Goal: Transaction & Acquisition: Purchase product/service

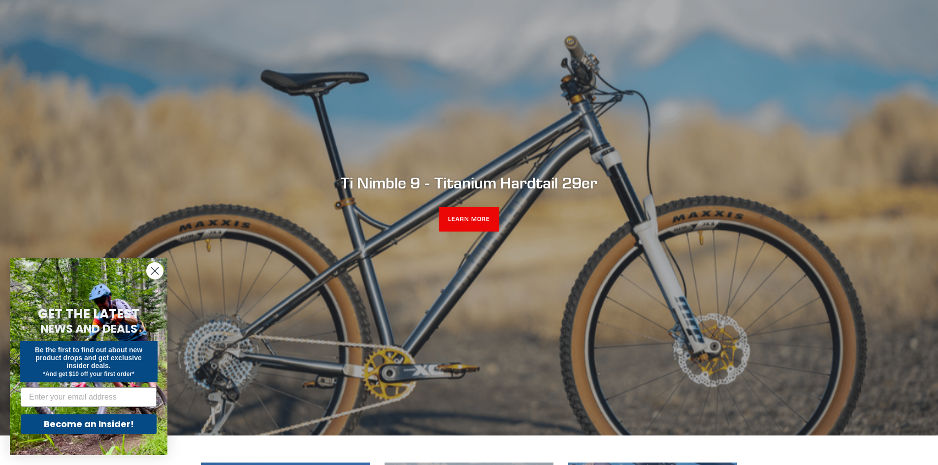
scroll to position [98, 0]
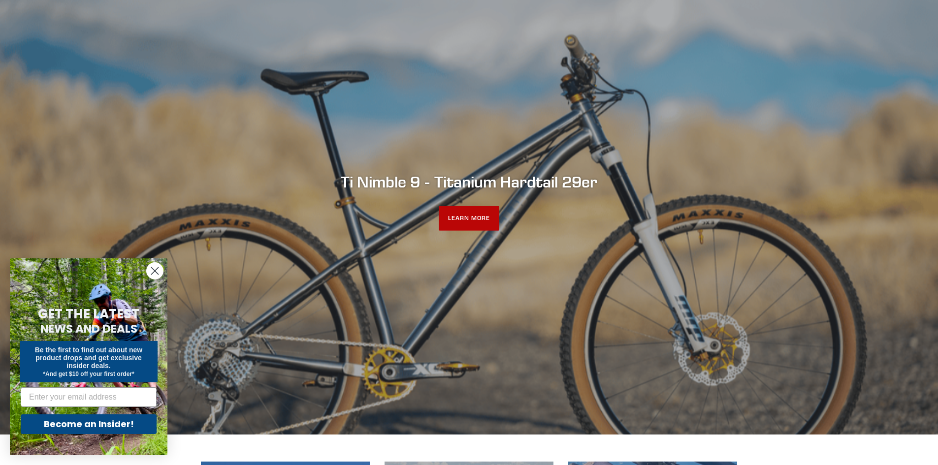
click at [464, 218] on link "LEARN MORE" at bounding box center [469, 218] width 61 height 25
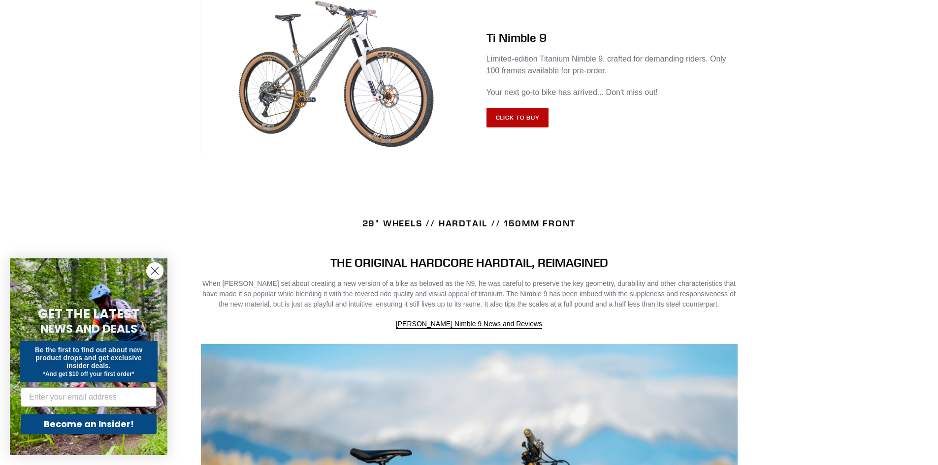
scroll to position [394, 0]
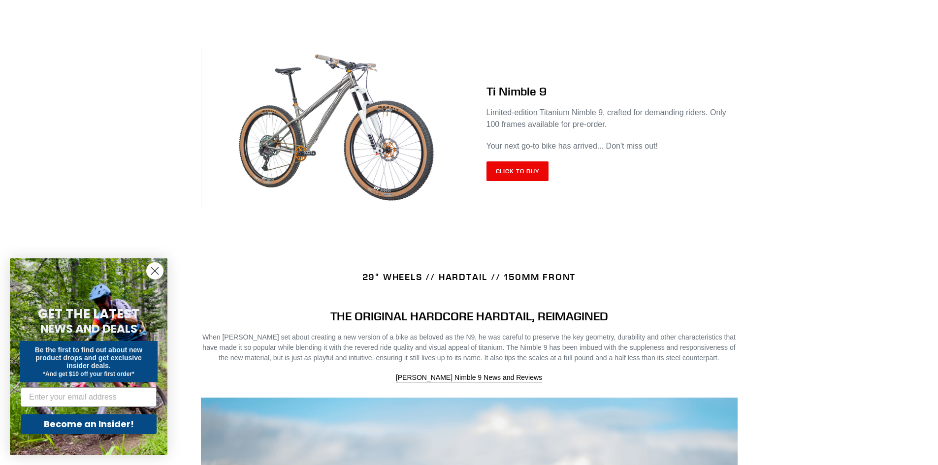
click at [508, 158] on div "Ti Nimble 9 Limited-edition Titanium Nimble 9, crafted for demanding riders. On…" at bounding box center [603, 132] width 268 height 131
click at [531, 173] on link "Click to Buy" at bounding box center [517, 171] width 63 height 20
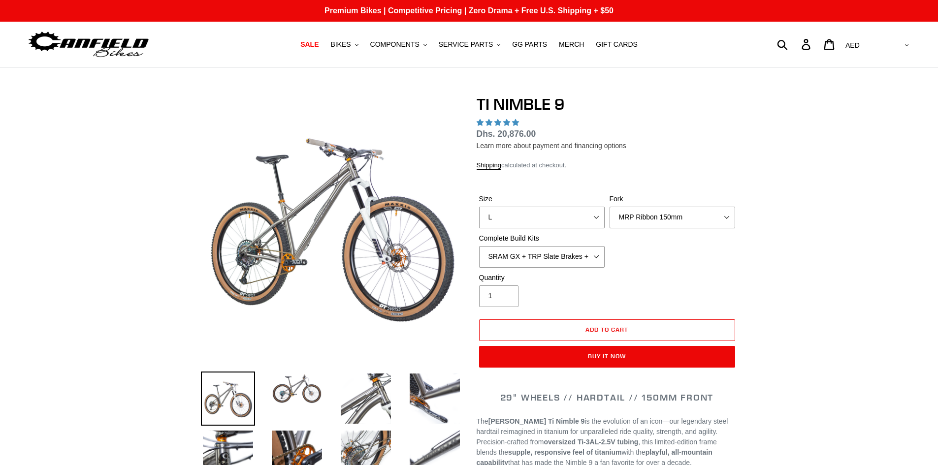
select select "highest-rating"
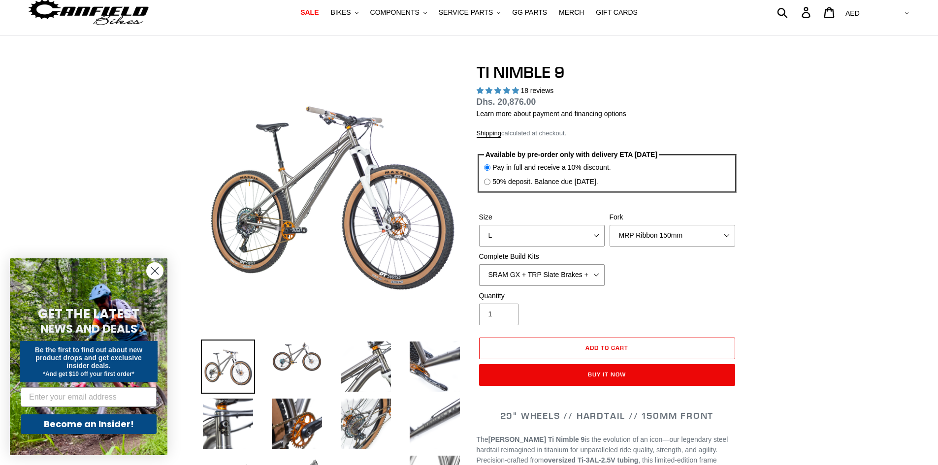
scroll to position [49, 0]
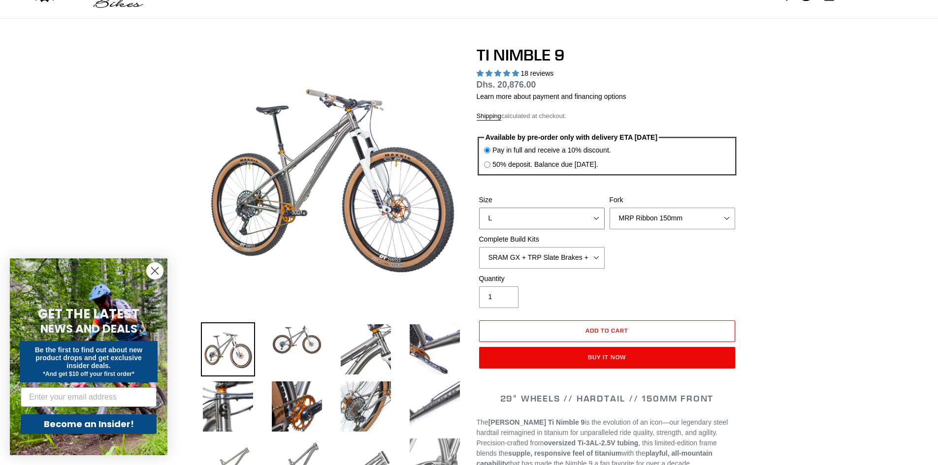
click at [574, 215] on select "S M L XL / XXL (Specify at checkout)" at bounding box center [542, 219] width 126 height 22
select select "M"
click at [479, 208] on select "S M L XL / XXL (Specify at checkout)" at bounding box center [542, 219] width 126 height 22
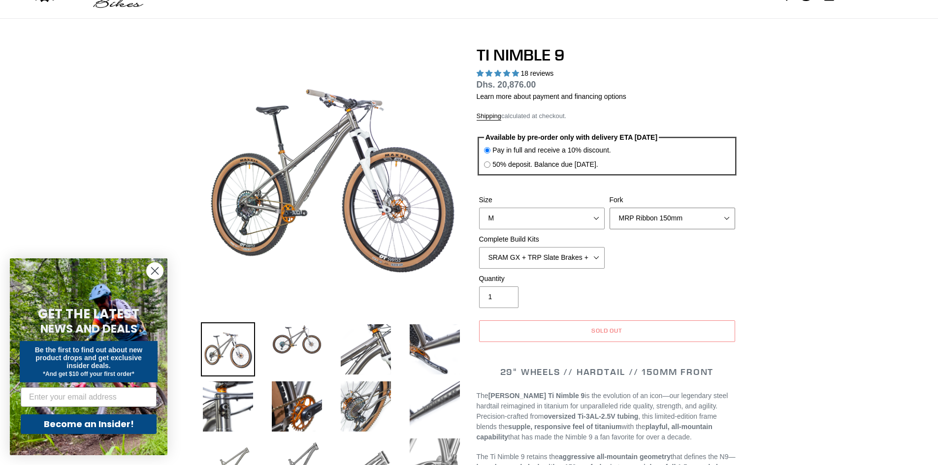
click at [684, 218] on select "MRP Ribbon 150mm RockShox Lyrik 150mm Fox Factory 36 150mm Cane Creek Helm 150m…" at bounding box center [672, 219] width 126 height 22
select select "Fork - None"
click at [609, 208] on select "MRP Ribbon 150mm RockShox Lyrik 150mm Fox Factory 36 150mm Cane Creek Helm 150m…" at bounding box center [672, 219] width 126 height 22
click at [591, 258] on select "SRAM GX + TRP Slate Brakes + Rotors + e13 LG-1 Wheels SHIMANO XT + SHIMANO brak…" at bounding box center [542, 258] width 126 height 22
select select "Complete Build Kit - None (Contact us for Custom Builds)"
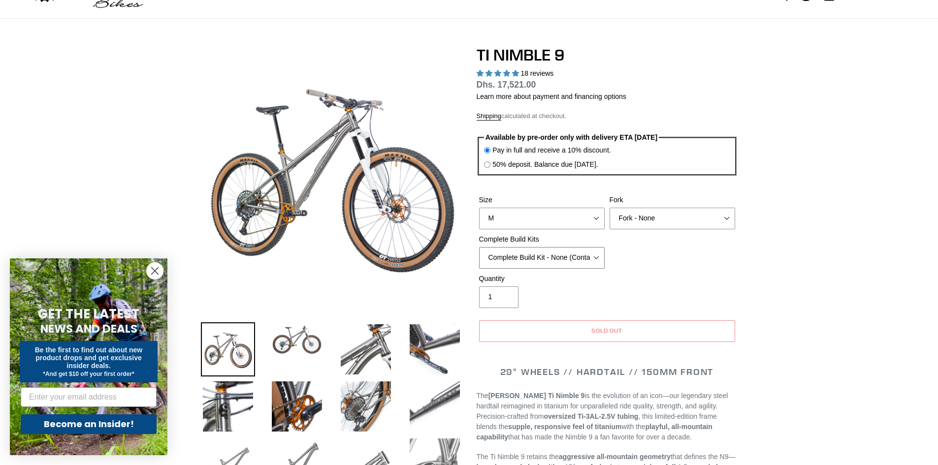
click at [479, 247] on select "SRAM GX + TRP Slate Brakes + Rotors + e13 LG-1 Wheels SHIMANO XT + SHIMANO brak…" at bounding box center [542, 258] width 126 height 22
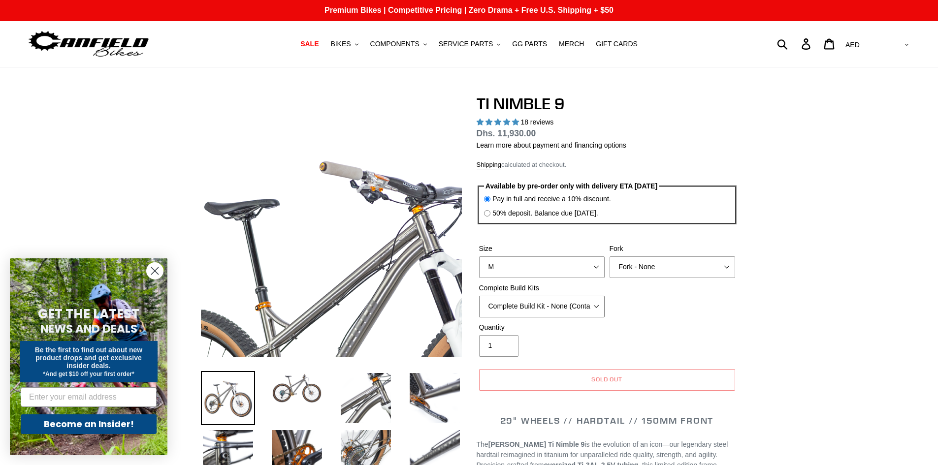
scroll to position [0, 0]
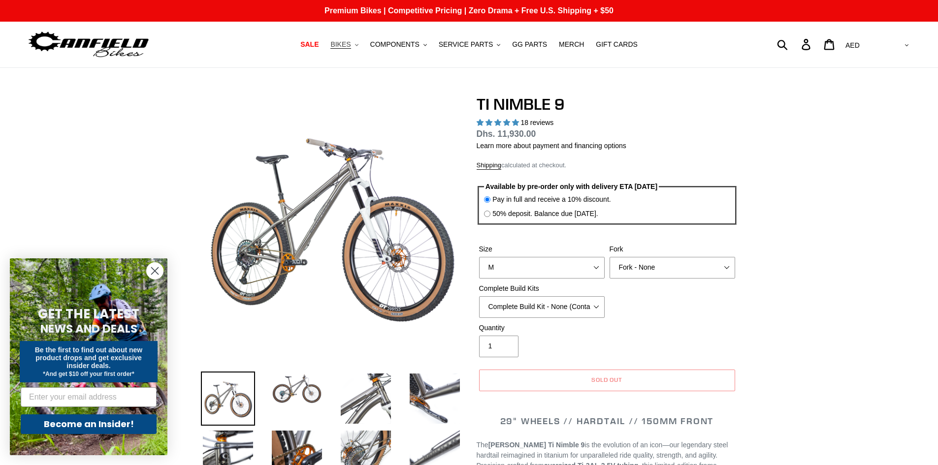
click at [346, 42] on span "BIKES" at bounding box center [340, 44] width 20 height 8
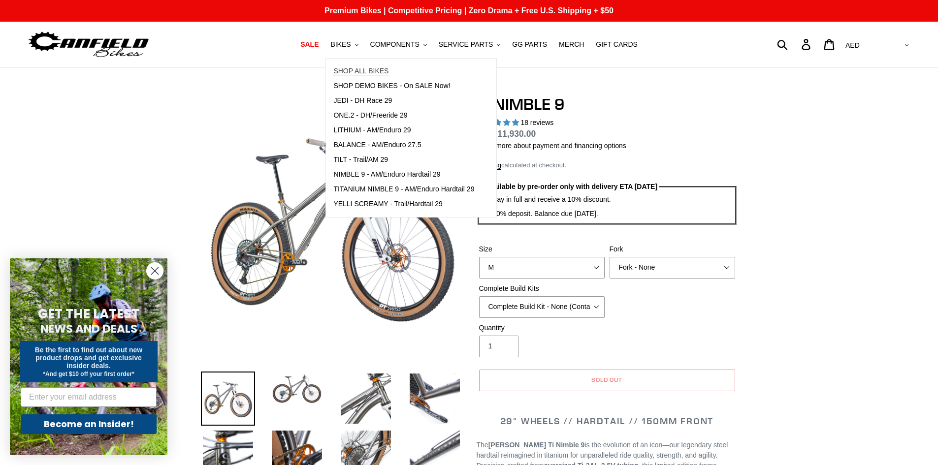
click at [371, 72] on span "SHOP ALL BIKES" at bounding box center [360, 71] width 55 height 8
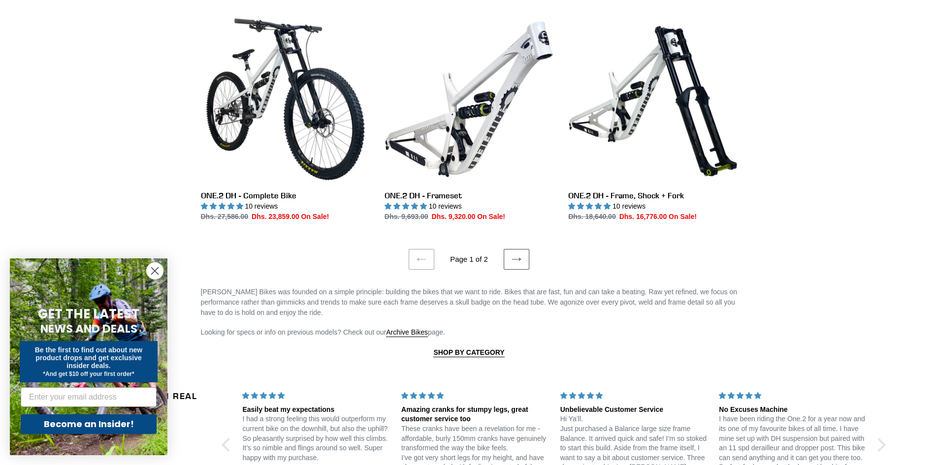
scroll to position [1870, 0]
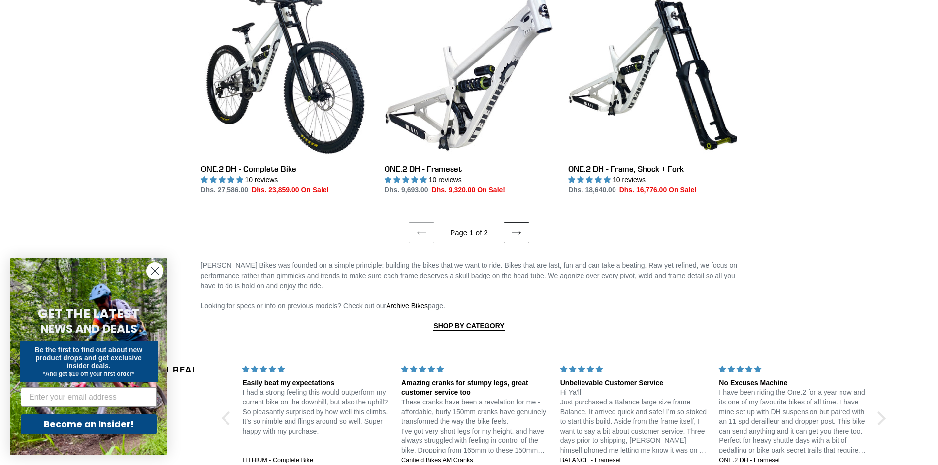
click at [519, 230] on icon at bounding box center [516, 233] width 10 height 10
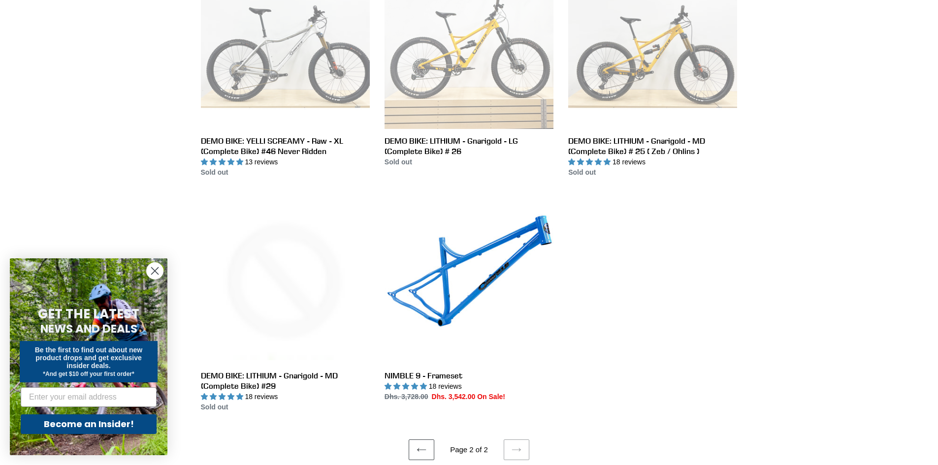
scroll to position [1526, 0]
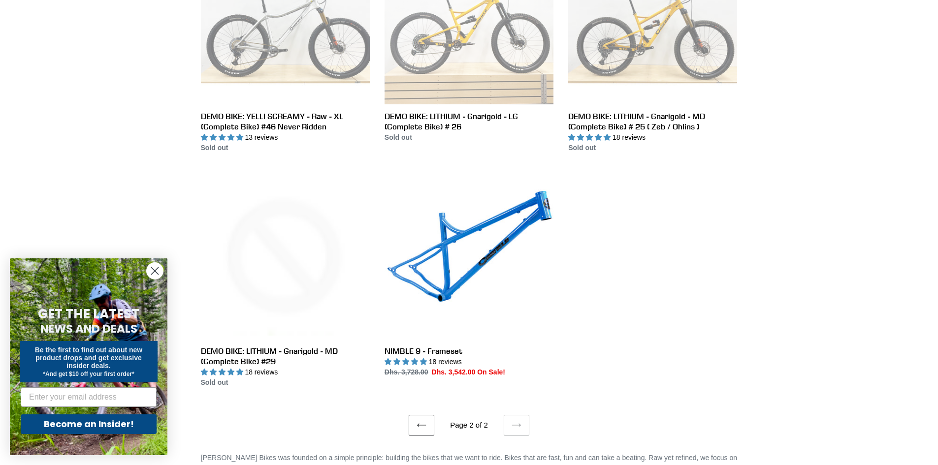
click at [416, 417] on link "Previous page" at bounding box center [422, 425] width 26 height 21
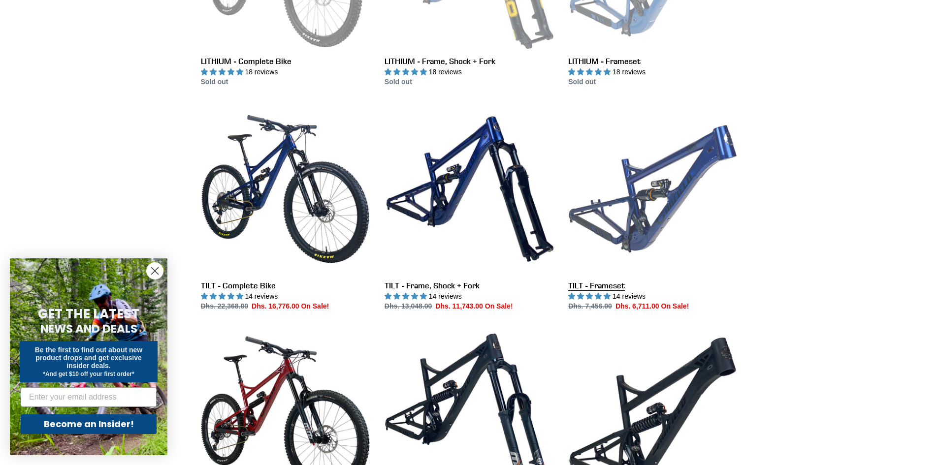
scroll to position [345, 0]
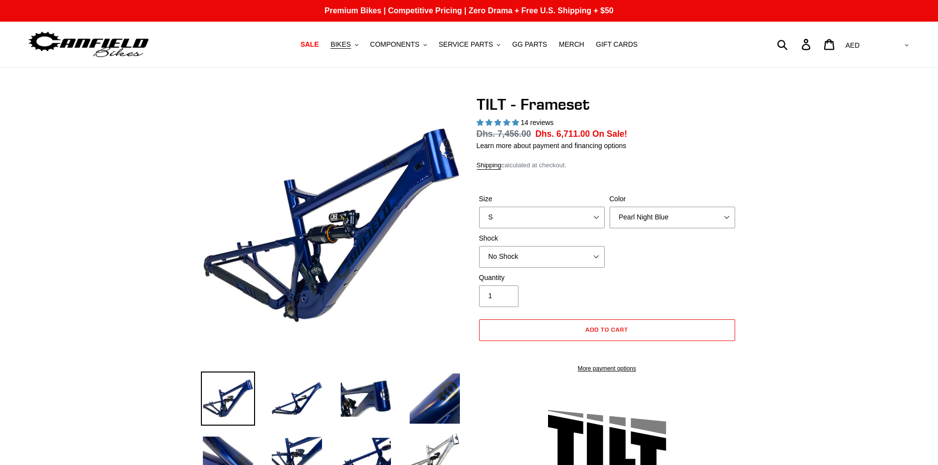
select select "highest-rating"
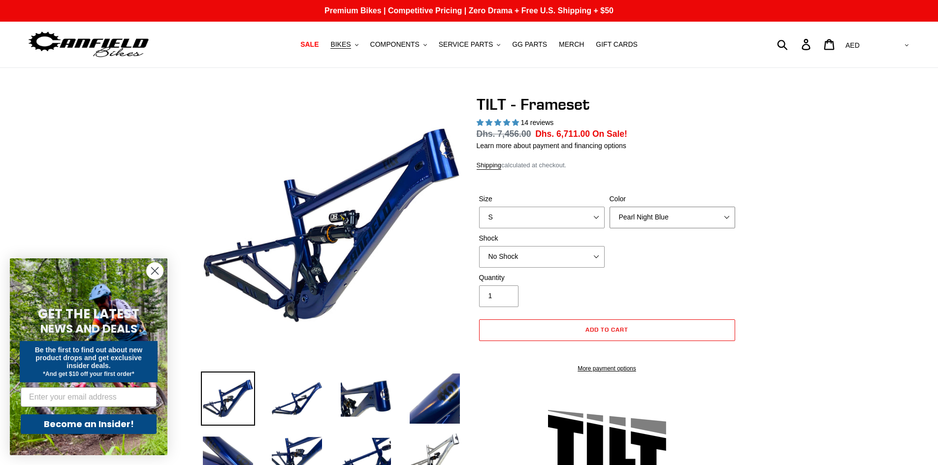
click at [695, 209] on select "Pearl Night Blue Stealth Silver" at bounding box center [672, 218] width 126 height 22
select select "Stealth Silver"
click at [609, 207] on select "Pearl Night Blue Stealth Silver" at bounding box center [672, 218] width 126 height 22
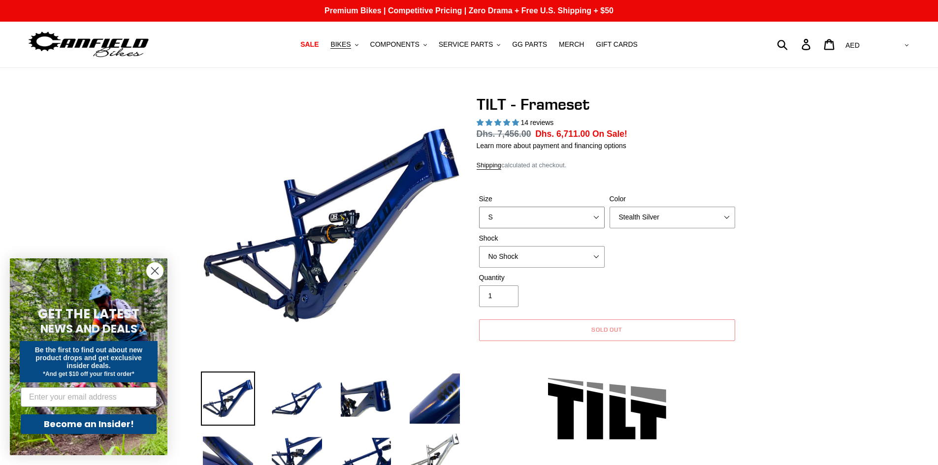
click at [549, 214] on select "S M L XL" at bounding box center [542, 218] width 126 height 22
select select "M"
click at [479, 207] on select "S M L XL" at bounding box center [542, 218] width 126 height 22
click at [673, 212] on select "Pearl Night Blue Stealth Silver" at bounding box center [672, 218] width 126 height 22
select select "Pearl Night Blue"
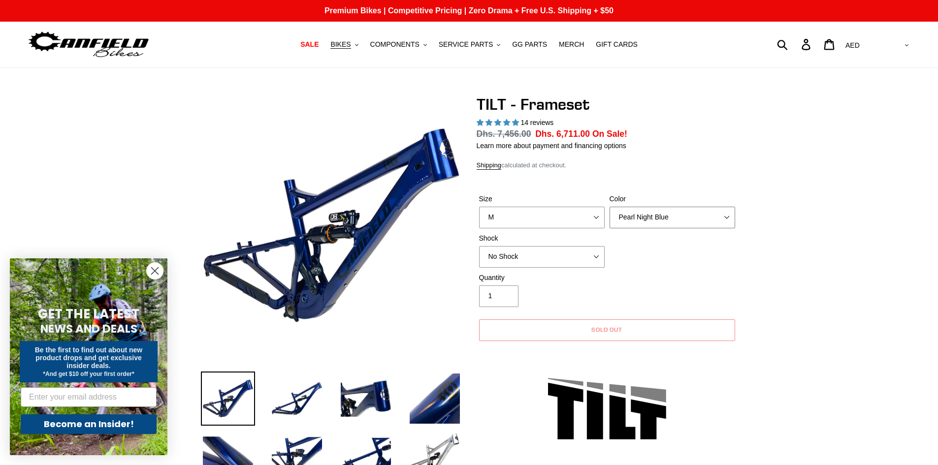
click at [609, 207] on select "Pearl Night Blue Stealth Silver" at bounding box center [672, 218] width 126 height 22
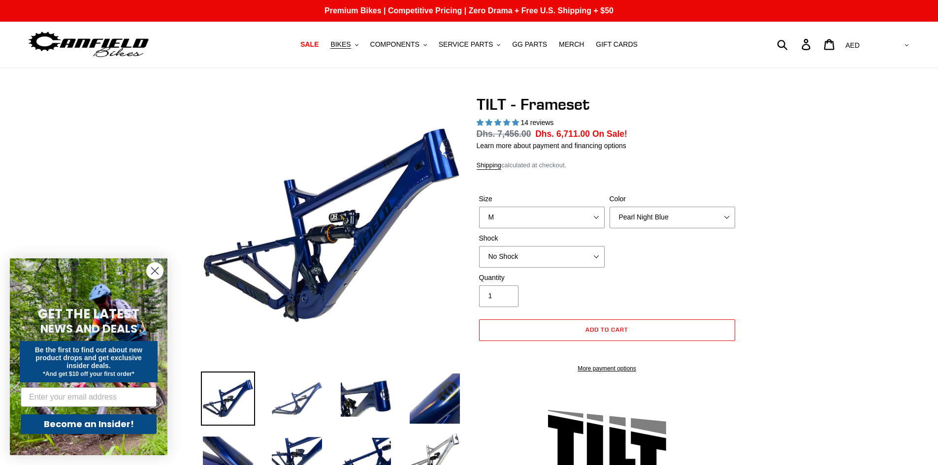
click at [288, 395] on img at bounding box center [297, 399] width 54 height 54
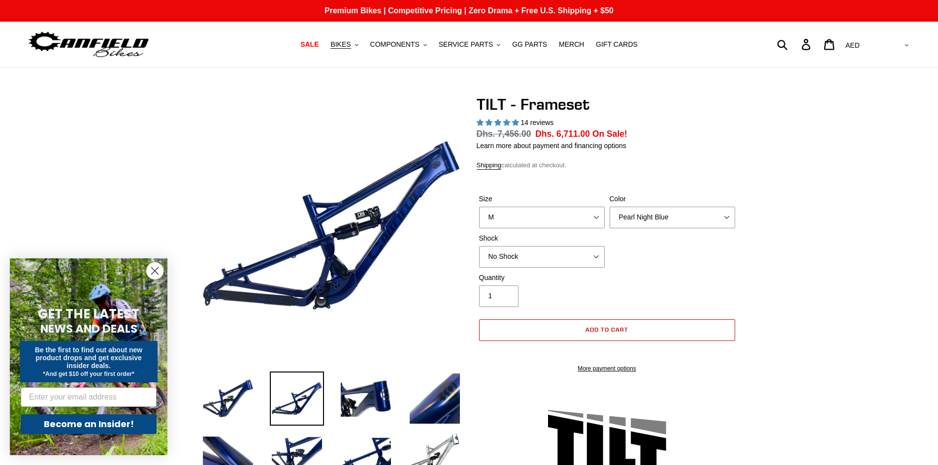
click at [585, 324] on button "Add to cart" at bounding box center [607, 330] width 256 height 22
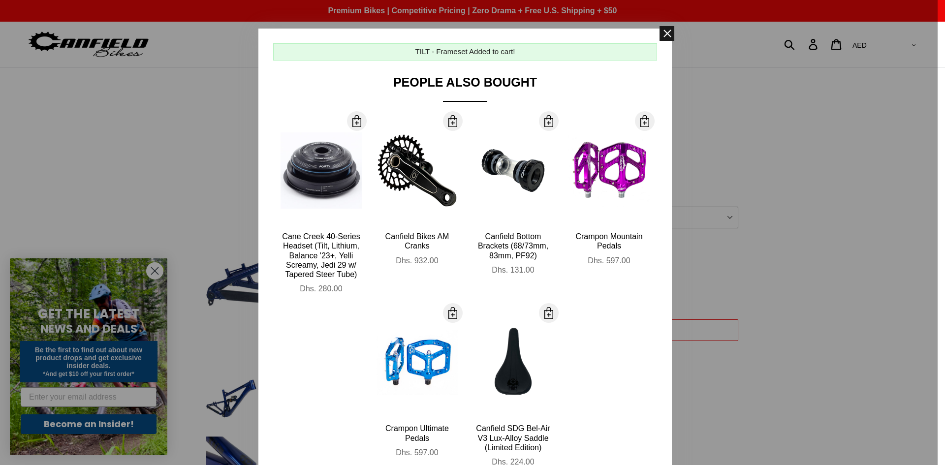
click at [663, 36] on span at bounding box center [667, 33] width 15 height 15
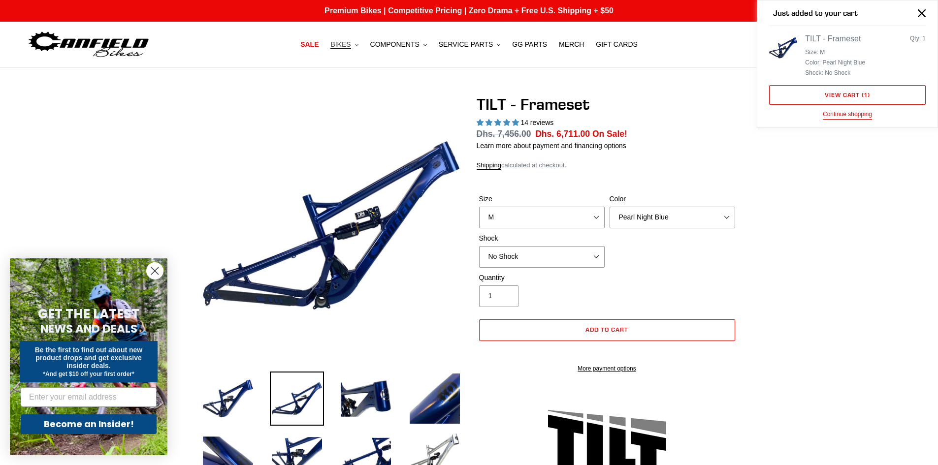
click at [363, 47] on button "BIKES .cls-1{fill:#231f20}" at bounding box center [343, 44] width 37 height 13
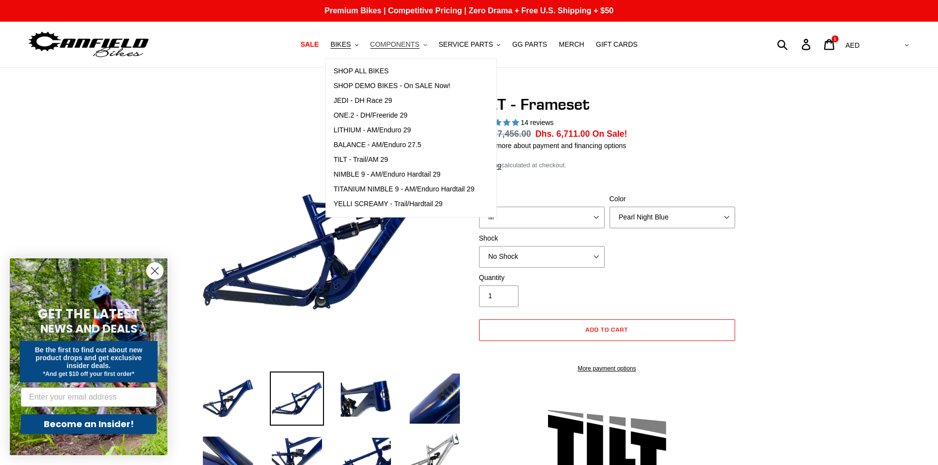
click at [399, 46] on span "COMPONENTS" at bounding box center [394, 44] width 49 height 8
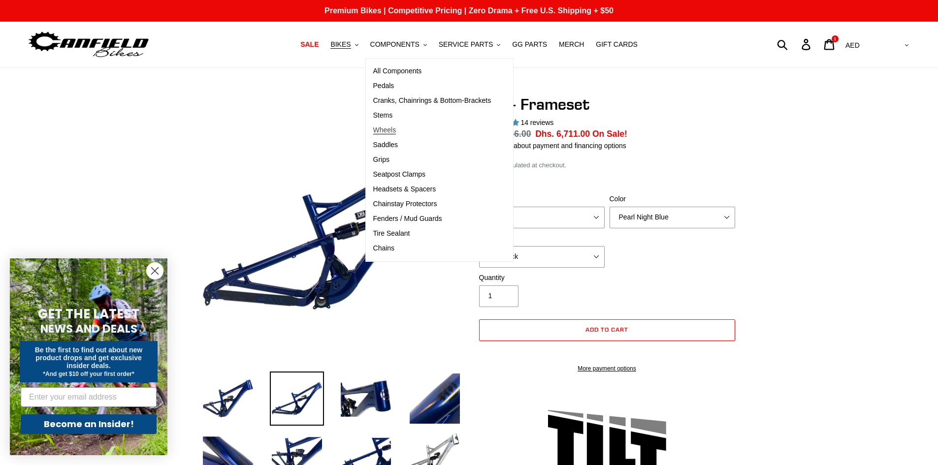
click at [396, 129] on span "Wheels" at bounding box center [384, 130] width 23 height 8
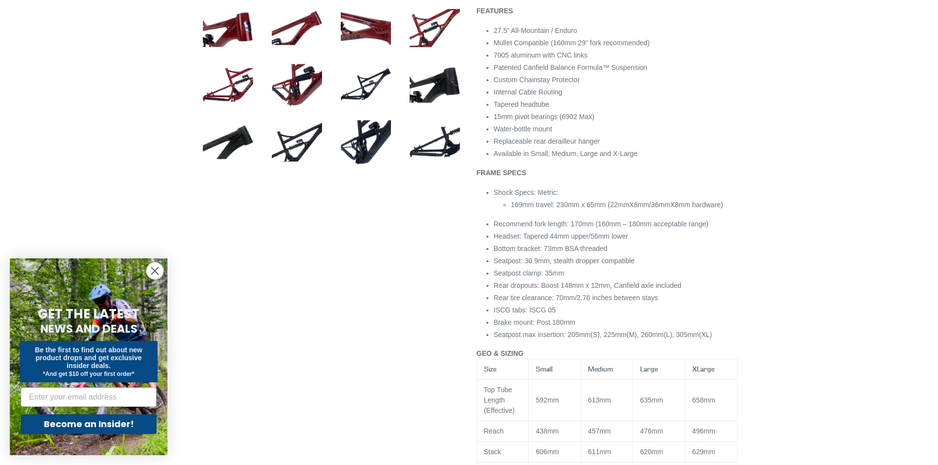
scroll to position [541, 0]
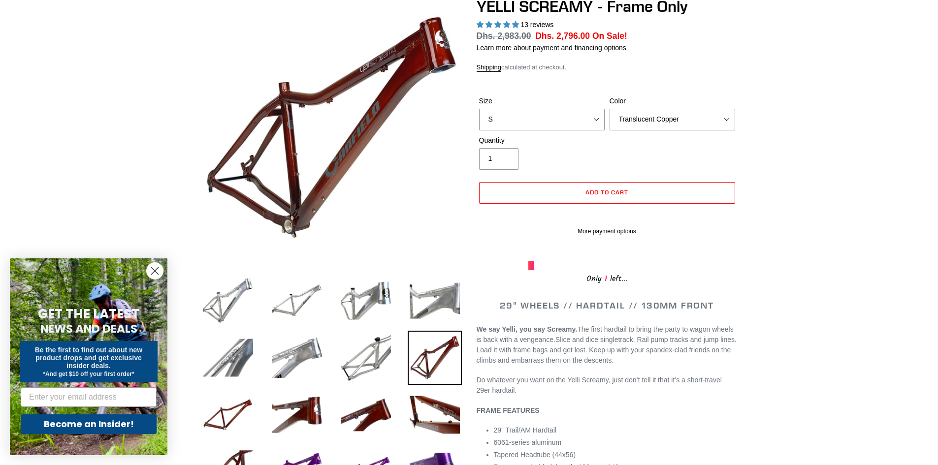
scroll to position [98, 0]
click at [698, 116] on select "Translucent Copper Purple Haze Raw" at bounding box center [672, 119] width 126 height 22
click at [609, 108] on select "Translucent Copper Purple Haze Raw" at bounding box center [672, 119] width 126 height 22
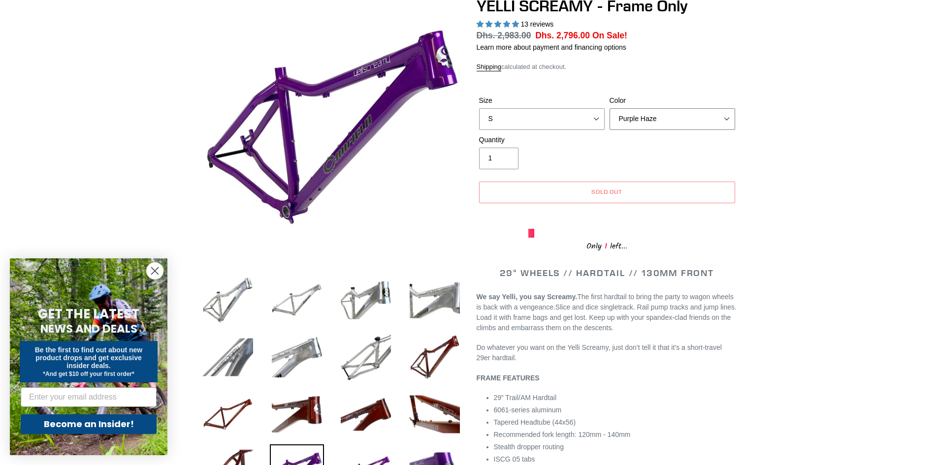
click at [694, 114] on select "Translucent Copper Purple Haze Raw" at bounding box center [672, 119] width 126 height 22
click at [609, 108] on select "Translucent Copper Purple Haze Raw" at bounding box center [672, 119] width 126 height 22
click at [682, 119] on select "Translucent Copper Purple Haze Raw" at bounding box center [672, 119] width 126 height 22
select select "Raw"
click at [609, 108] on select "Translucent Copper Purple Haze Raw" at bounding box center [672, 119] width 126 height 22
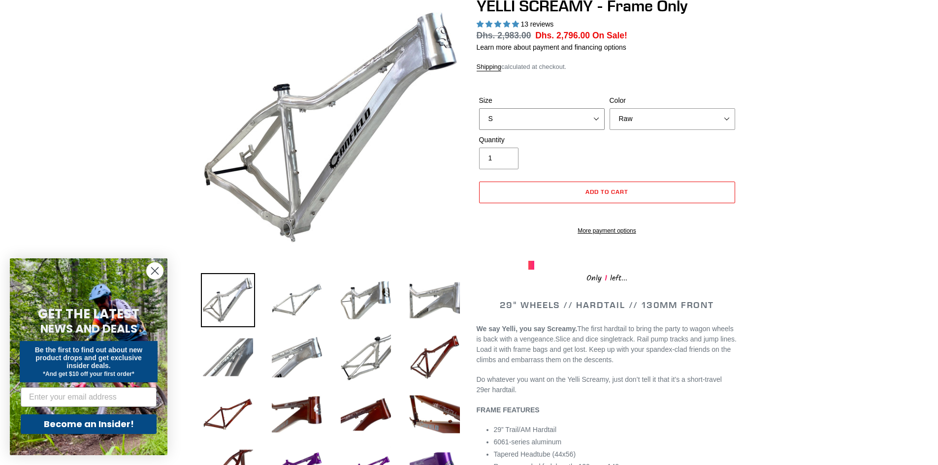
click at [544, 116] on select "S M L XL" at bounding box center [542, 119] width 126 height 22
select select "M"
click at [479, 108] on select "S M L XL" at bounding box center [542, 119] width 126 height 22
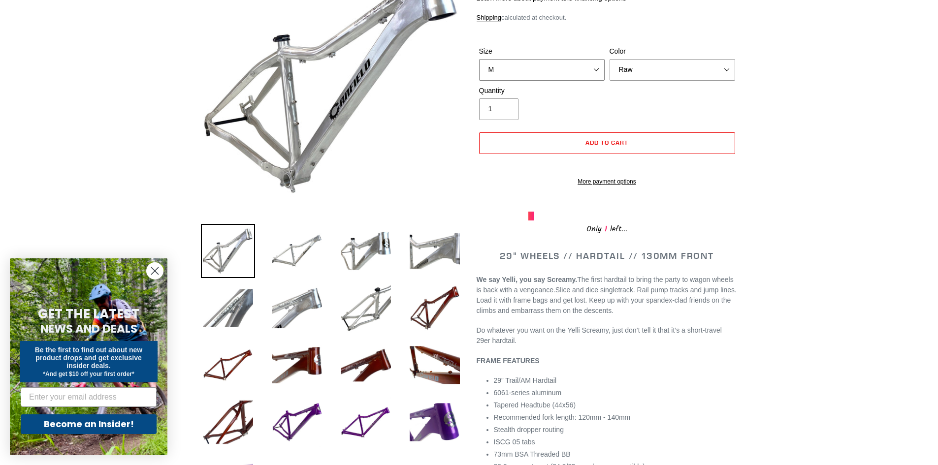
scroll to position [0, 0]
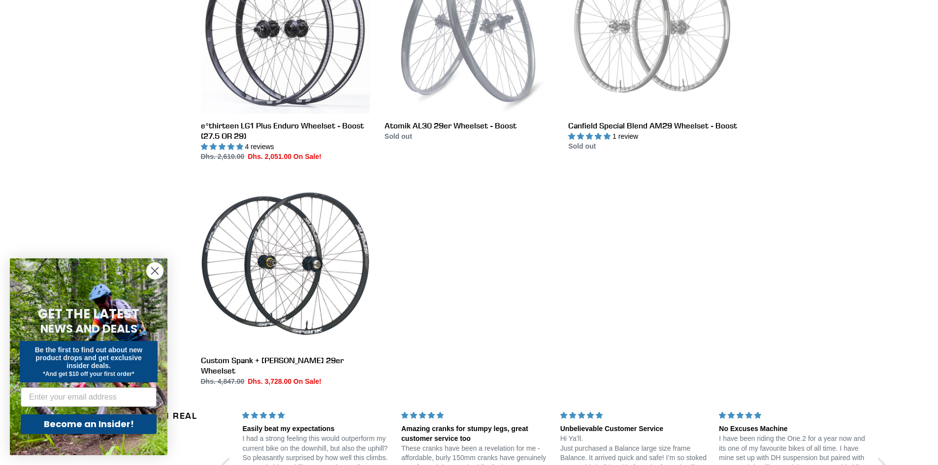
scroll to position [182, 0]
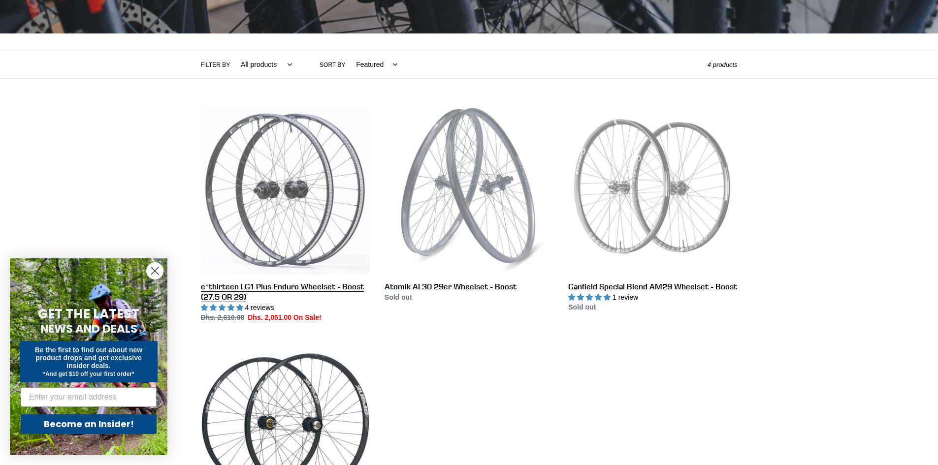
click at [320, 187] on link "e*thirteen LG1 Plus Enduro Wheelset - Boost (27.5 OR 29)" at bounding box center [285, 215] width 169 height 218
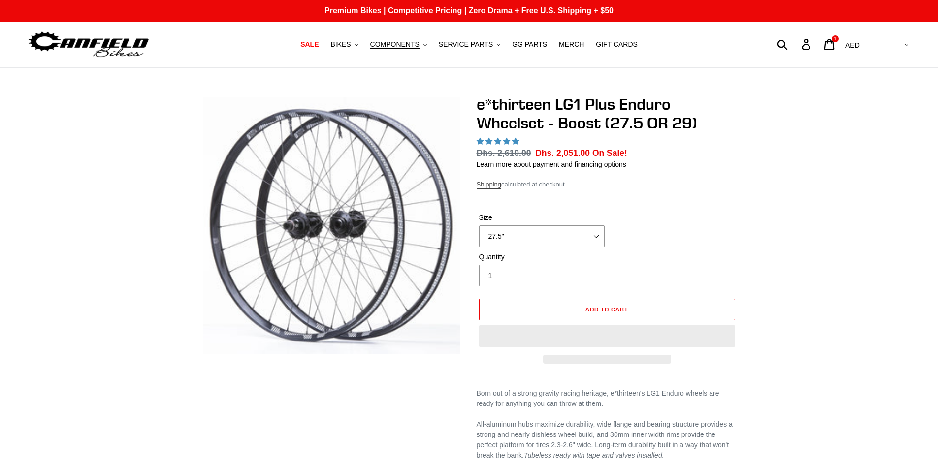
select select "highest-rating"
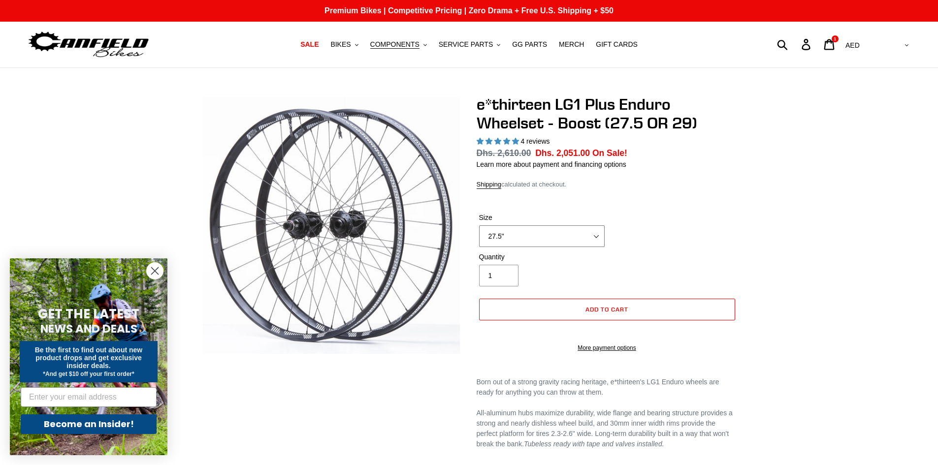
click at [542, 225] on select "27.5" 29"" at bounding box center [542, 236] width 126 height 22
select select "29""
click at [479, 225] on select "27.5" 29"" at bounding box center [542, 236] width 126 height 22
click at [598, 313] on button "Add to cart" at bounding box center [607, 310] width 256 height 22
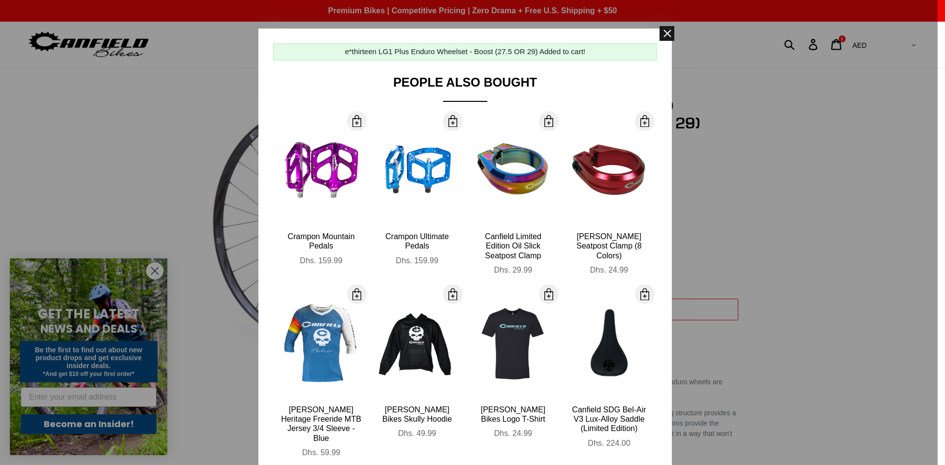
click at [666, 31] on span at bounding box center [667, 33] width 15 height 15
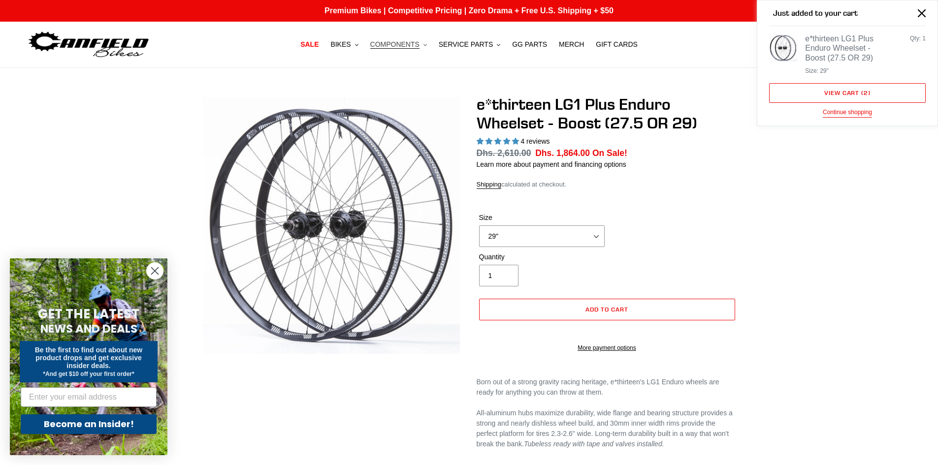
click at [419, 45] on span "COMPONENTS" at bounding box center [394, 44] width 49 height 8
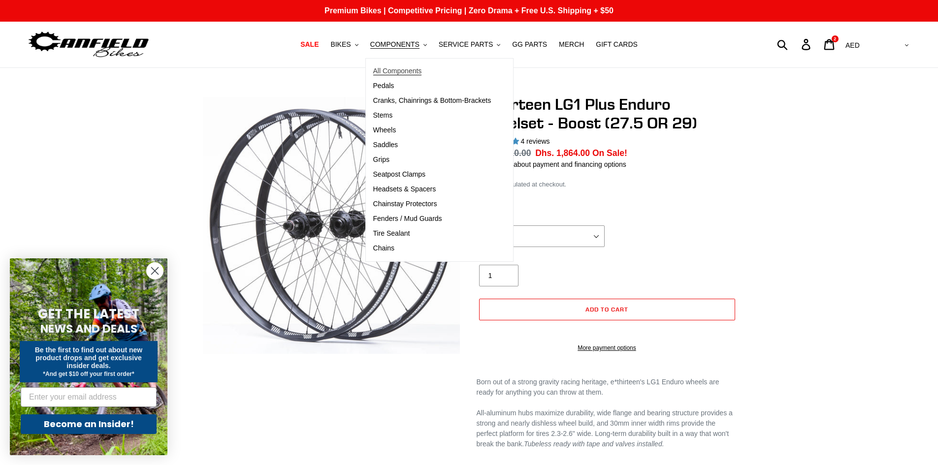
click at [417, 70] on span "All Components" at bounding box center [397, 71] width 49 height 8
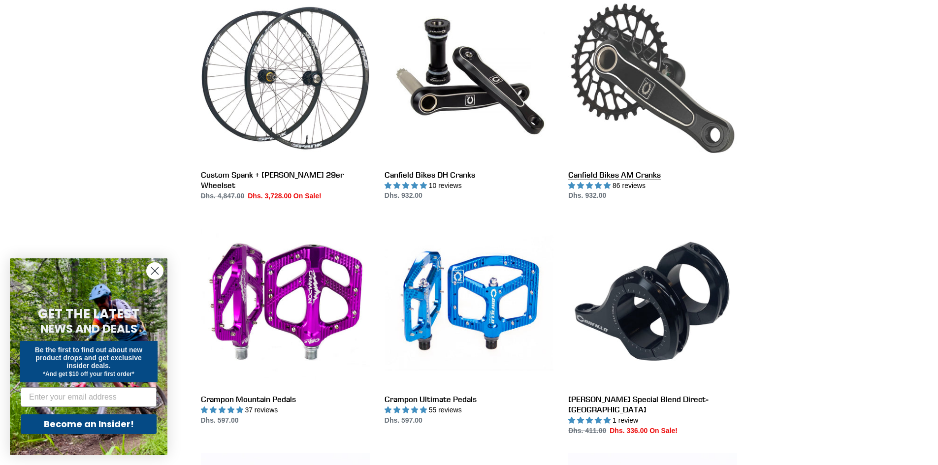
scroll to position [541, 0]
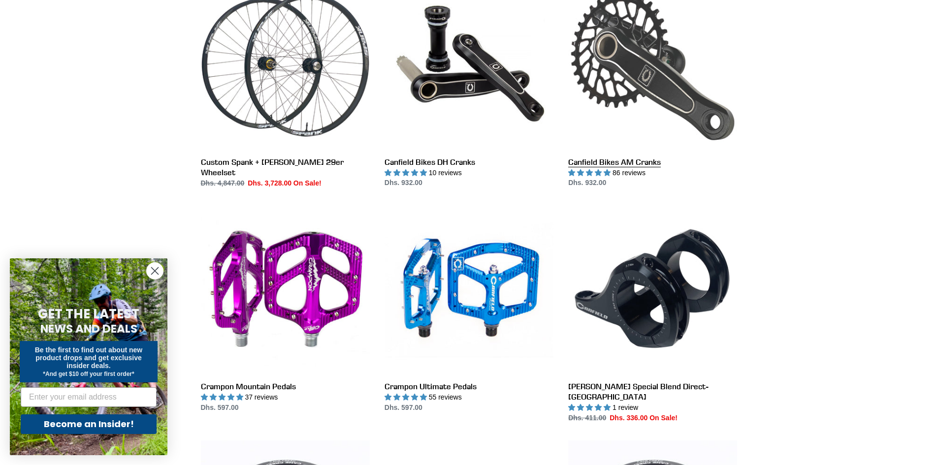
click at [667, 92] on link "Canfield Bikes AM Cranks" at bounding box center [652, 84] width 169 height 207
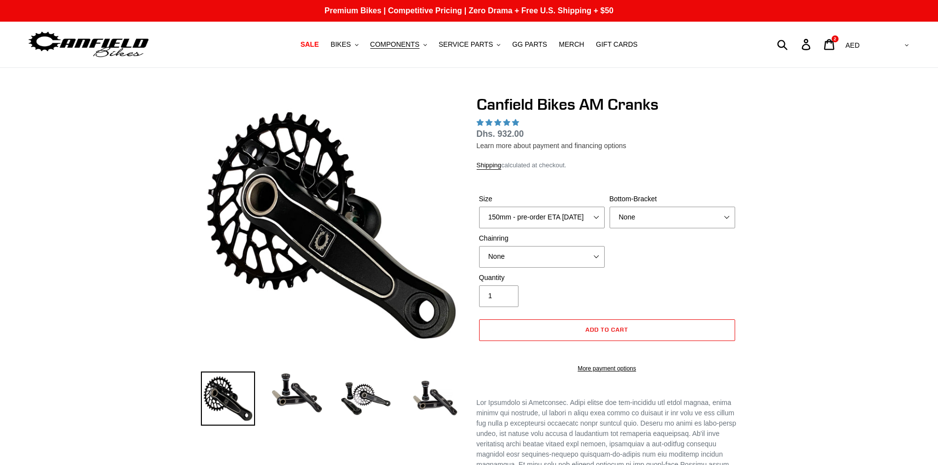
select select "highest-rating"
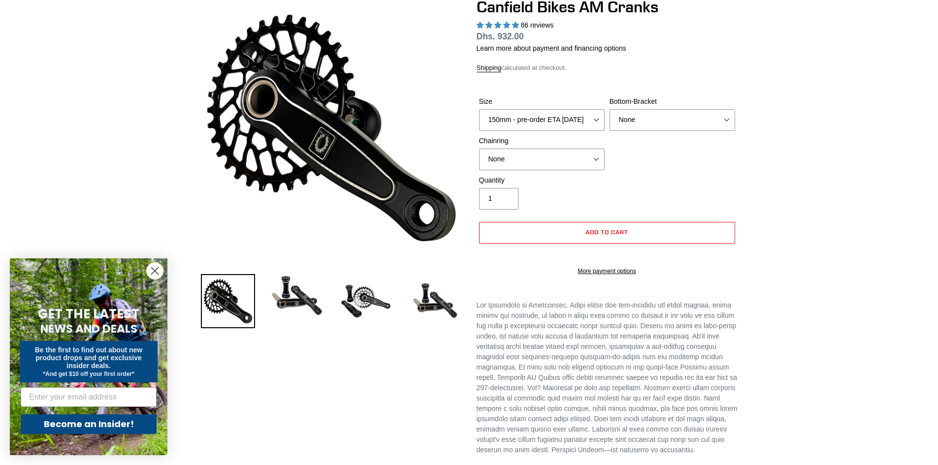
scroll to position [98, 0]
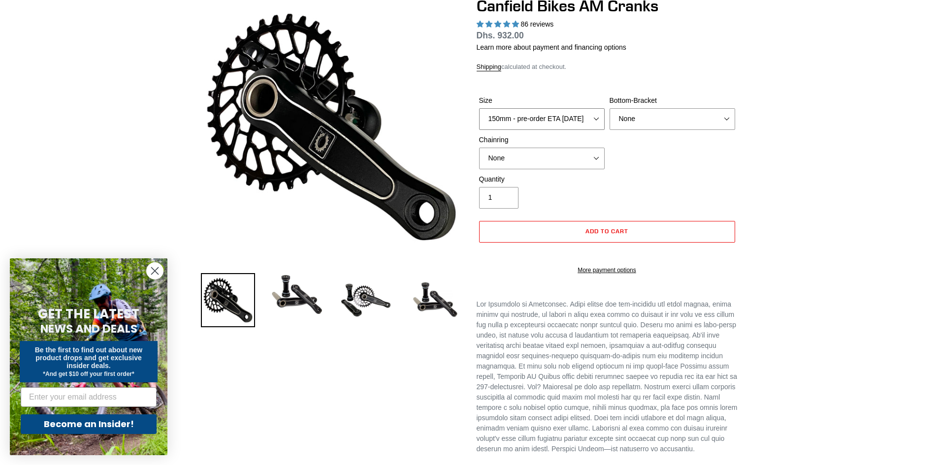
click at [597, 123] on select "150mm - pre-order ETA 9/30/25 155mm - pre-order ETA 9/30/25 160mm - pre-order E…" at bounding box center [542, 119] width 126 height 22
select select "165mm - pre-order ETA 9/30/25"
click at [479, 108] on select "150mm - pre-order ETA 9/30/25 155mm - pre-order ETA 9/30/25 160mm - pre-order E…" at bounding box center [542, 119] width 126 height 22
click at [669, 117] on select "None BSA Threaded 68/73mm Press Fit PF92" at bounding box center [672, 119] width 126 height 22
select select "BSA Threaded 68/73mm"
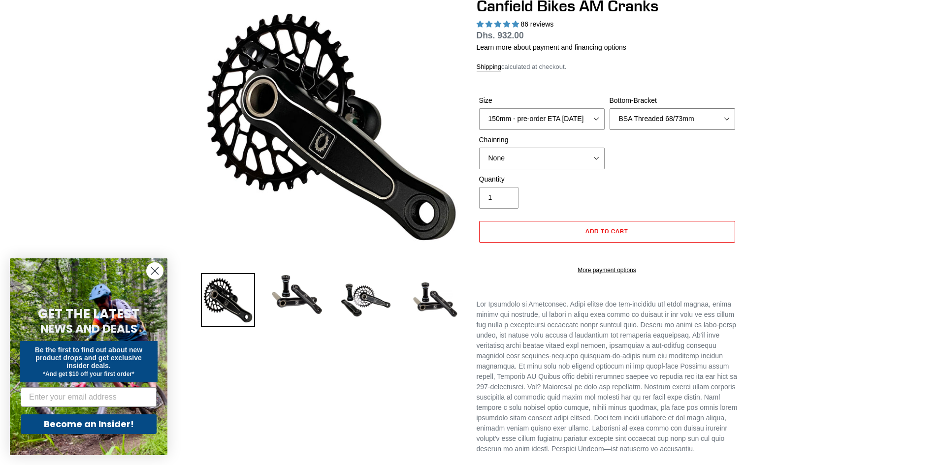
click at [609, 108] on select "None BSA Threaded 68/73mm Press Fit PF92" at bounding box center [672, 119] width 126 height 22
click at [589, 152] on select "None 30t Round (Boost 148) 30t Oval (Boost 148) 32t Round (Boost 148) 32t Oval …" at bounding box center [542, 159] width 126 height 22
select select "34t Round (Boost 148)"
click at [479, 148] on select "None 30t Round (Boost 148) 30t Oval (Boost 148) 32t Round (Boost 148) 32t Oval …" at bounding box center [542, 159] width 126 height 22
click at [585, 229] on span "Add to cart" at bounding box center [606, 230] width 43 height 7
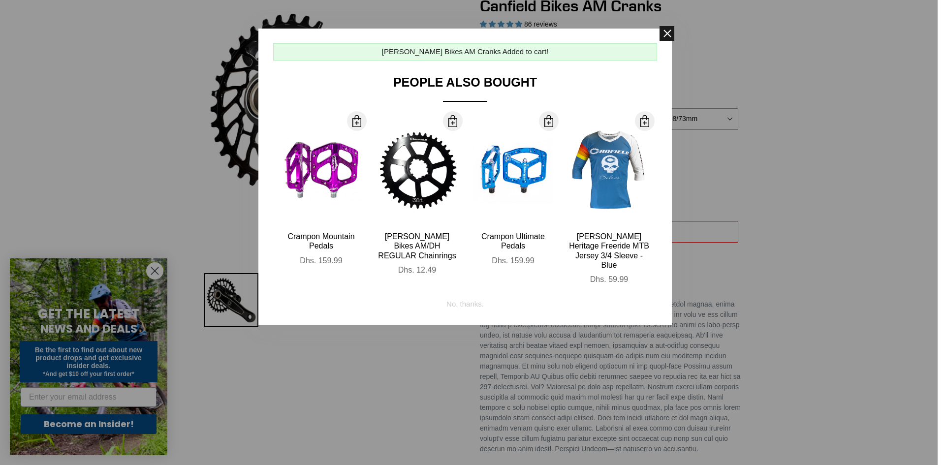
click at [668, 31] on span at bounding box center [667, 33] width 15 height 15
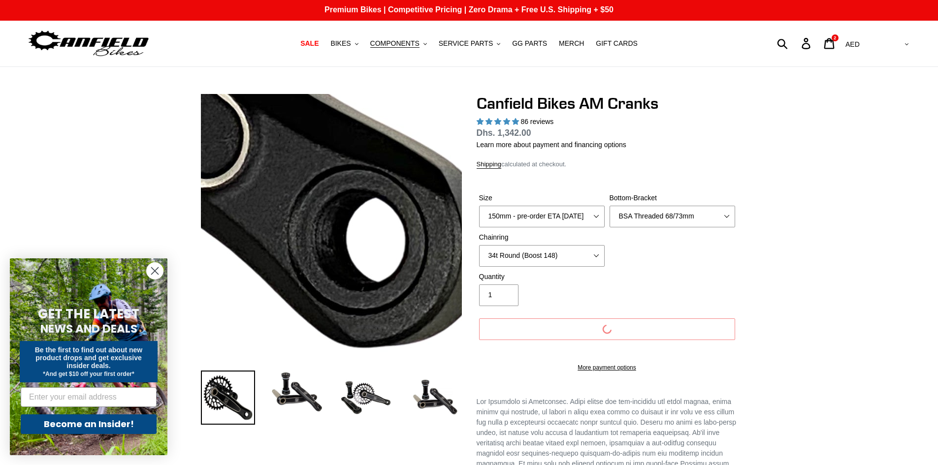
scroll to position [0, 0]
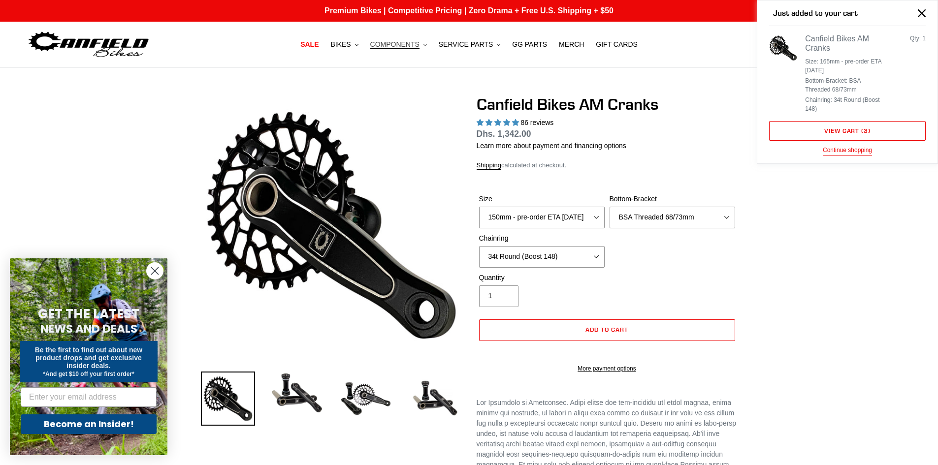
click at [405, 46] on span "COMPONENTS" at bounding box center [394, 44] width 49 height 8
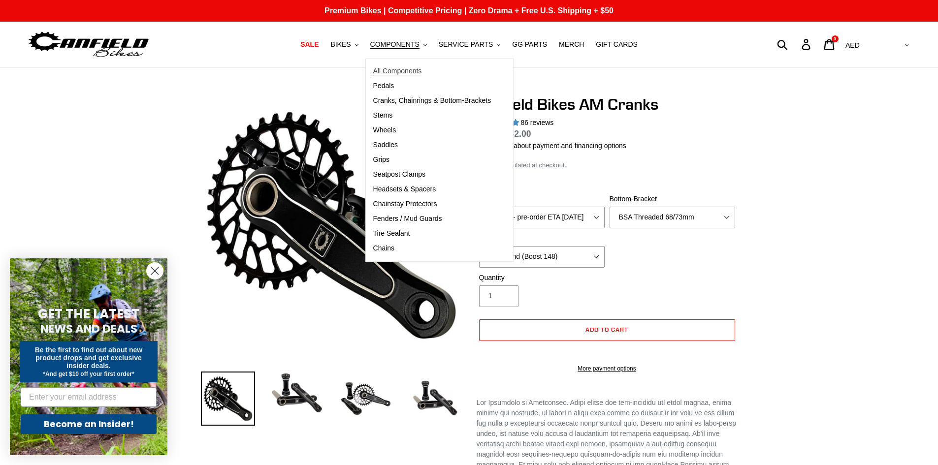
click at [409, 70] on span "All Components" at bounding box center [397, 71] width 49 height 8
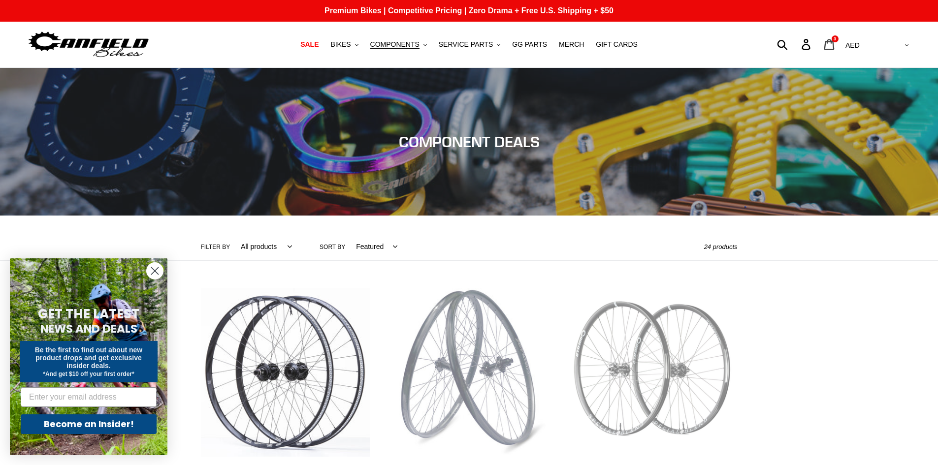
click at [841, 48] on link "Cart 3 items" at bounding box center [829, 44] width 23 height 21
